Goal: Task Accomplishment & Management: Manage account settings

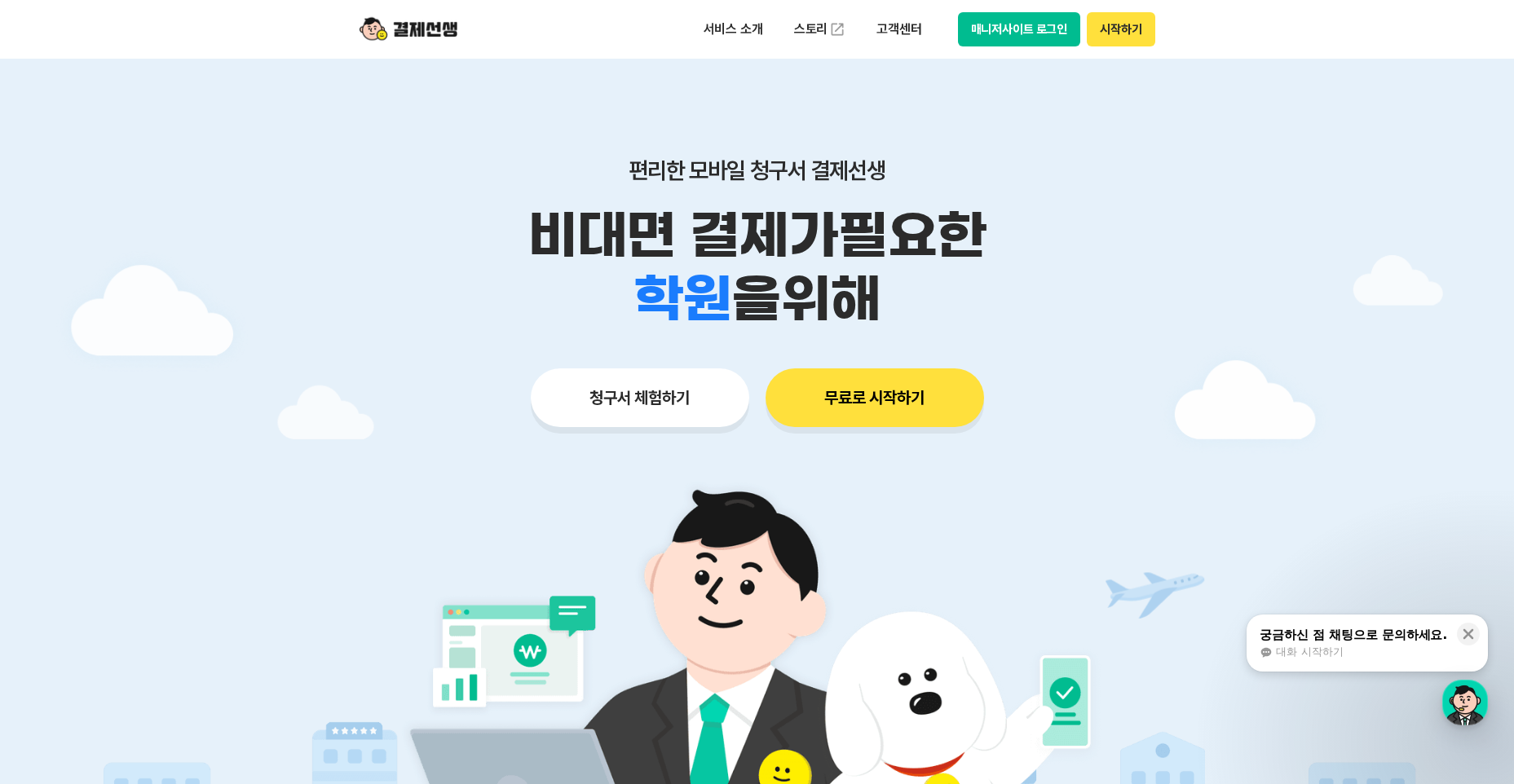
click at [992, 31] on button "매니저사이트 로그인" at bounding box center [1019, 30] width 123 height 35
click at [1005, 43] on button "매니저사이트 로그인" at bounding box center [1019, 30] width 123 height 35
click at [982, 28] on button "매니저사이트 로그인" at bounding box center [1019, 30] width 123 height 35
click at [1034, 30] on button "매니저사이트 로그인" at bounding box center [1019, 30] width 123 height 35
click at [1000, 35] on button "매니저사이트 로그인" at bounding box center [1019, 30] width 123 height 35
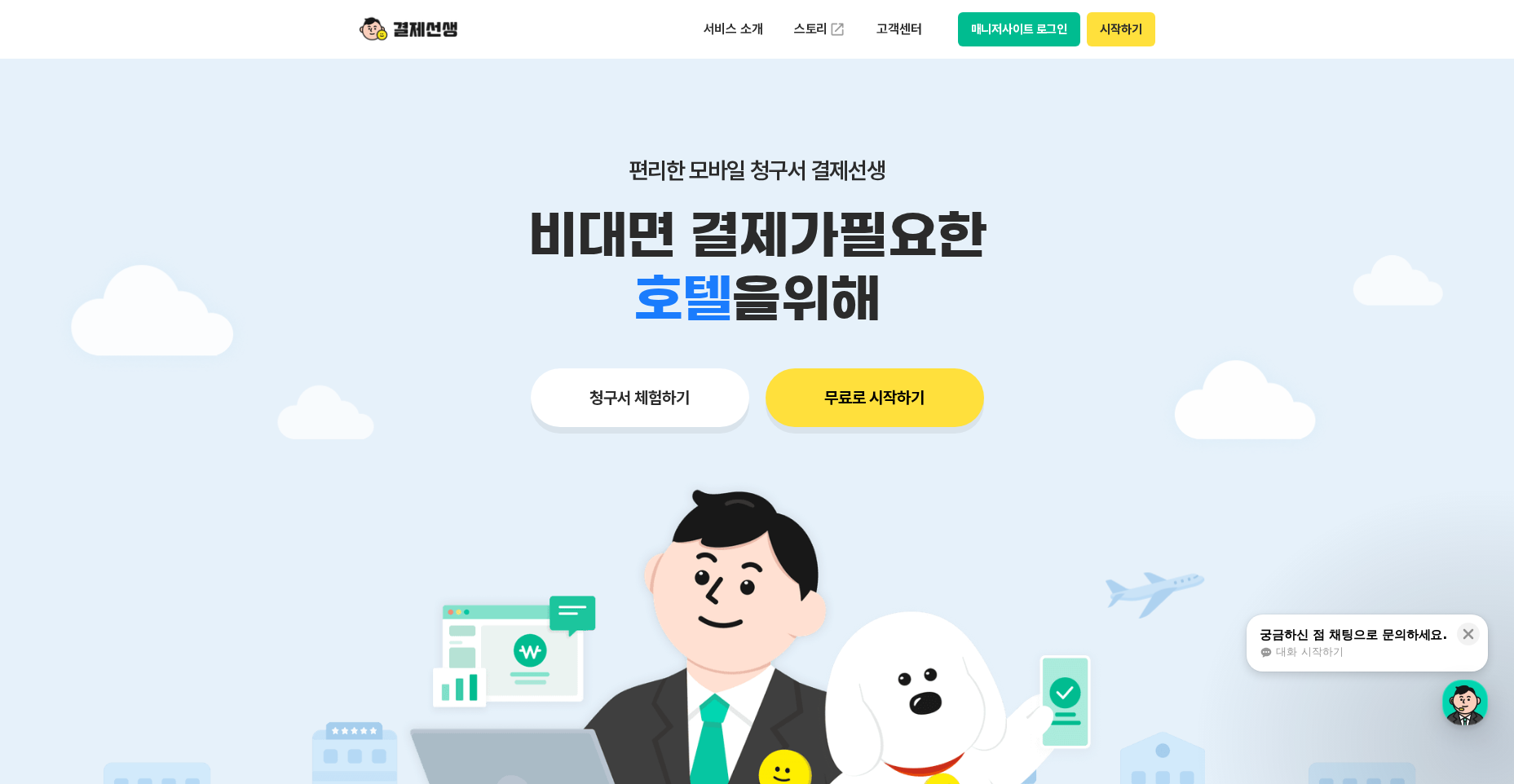
click at [990, 33] on button "매니저사이트 로그인" at bounding box center [1019, 30] width 123 height 35
click at [1023, 27] on button "매니저사이트 로그인" at bounding box center [1019, 30] width 123 height 35
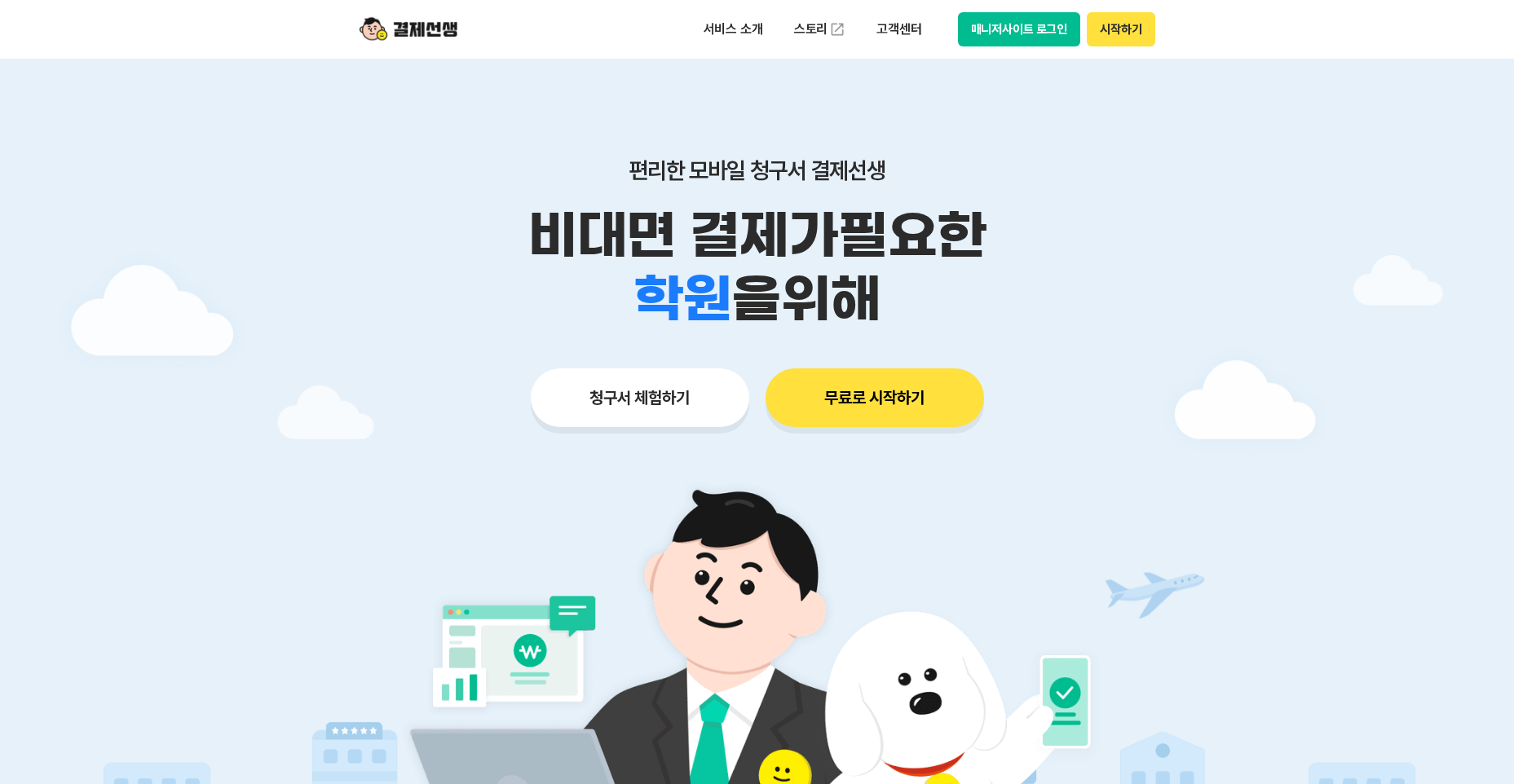
click at [1038, 35] on button "매니저사이트 로그인" at bounding box center [1019, 30] width 123 height 35
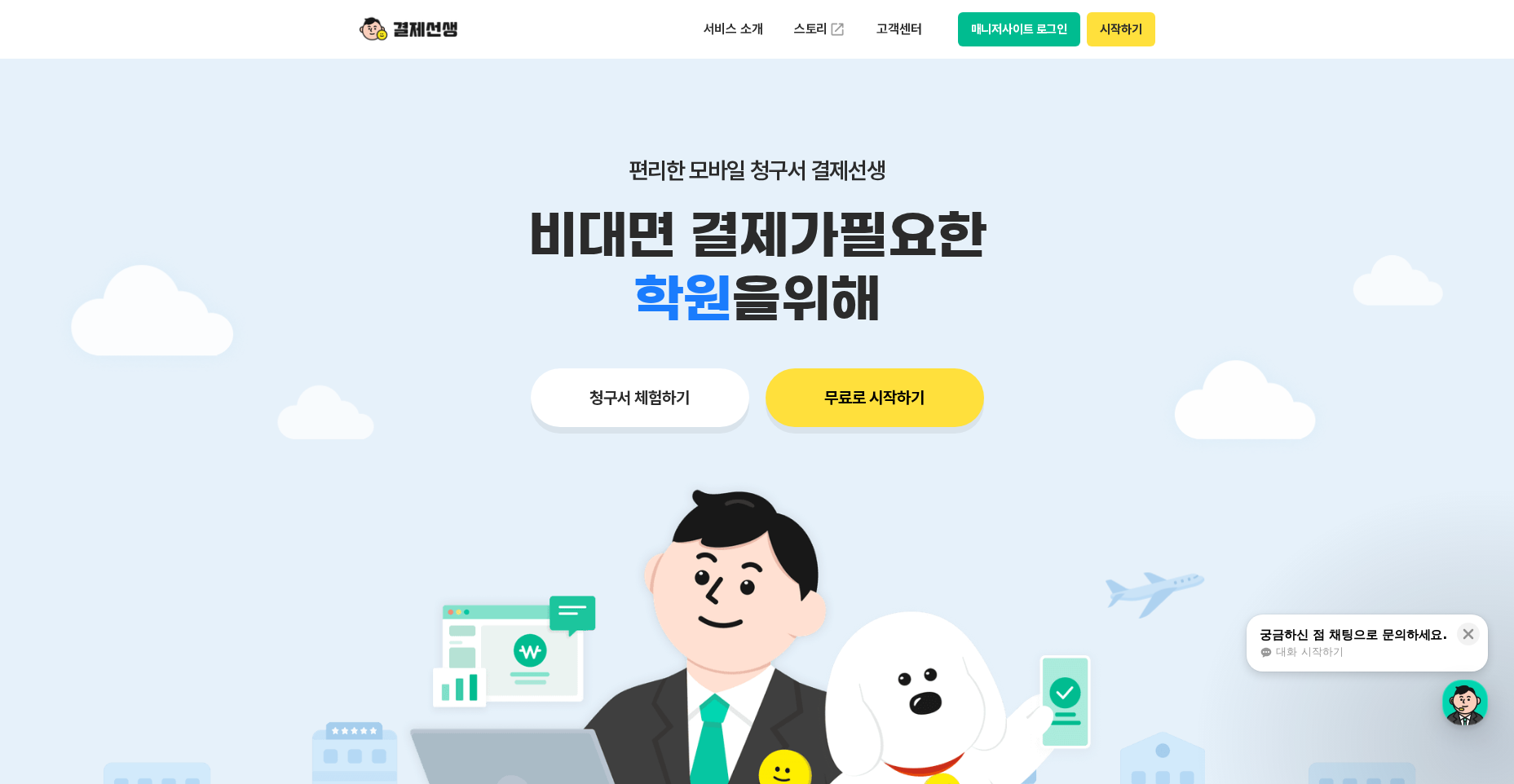
click at [992, 22] on button "매니저사이트 로그인" at bounding box center [1019, 30] width 123 height 35
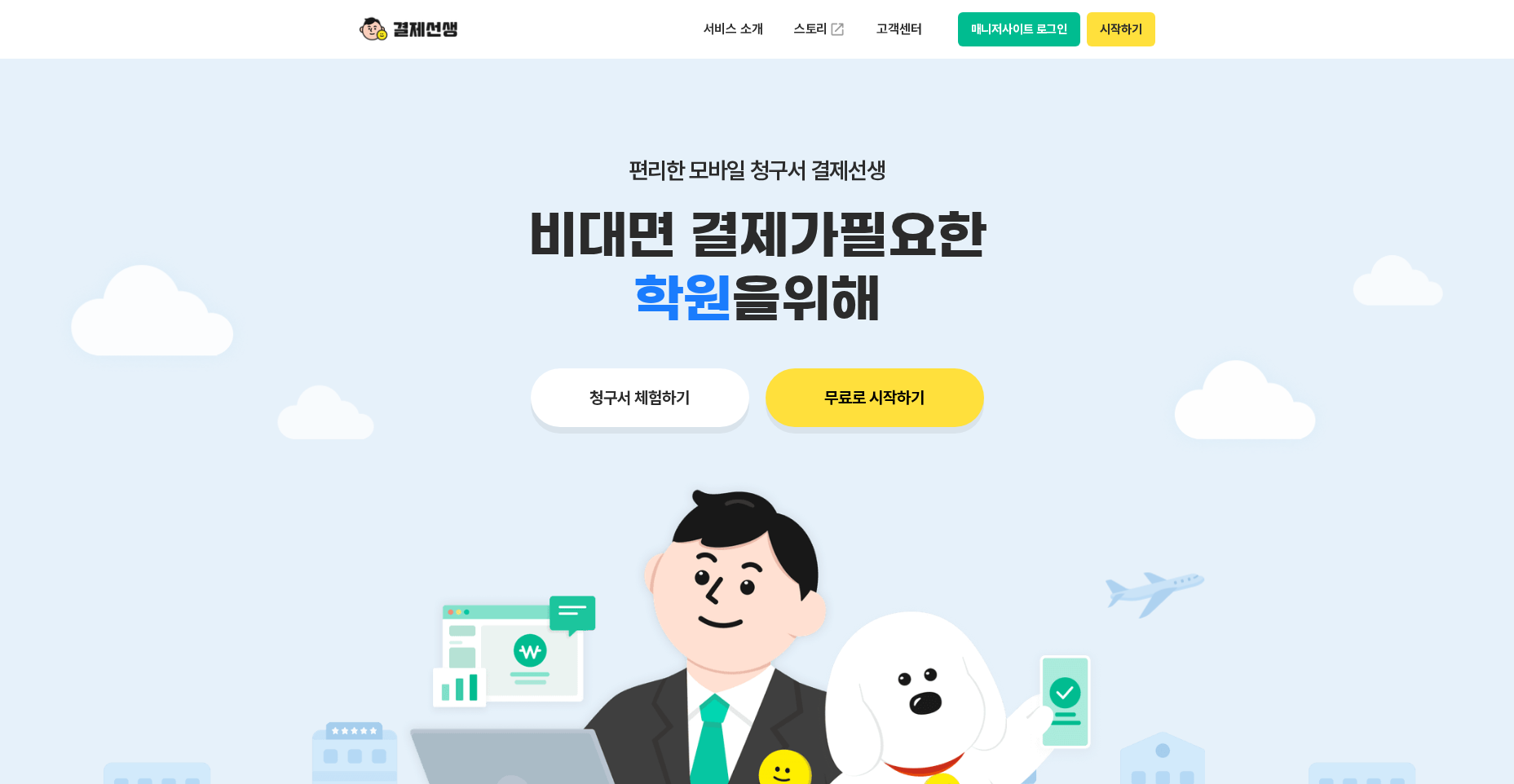
click at [996, 23] on button "매니저사이트 로그인" at bounding box center [1019, 30] width 123 height 35
